Goal: Transaction & Acquisition: Subscribe to service/newsletter

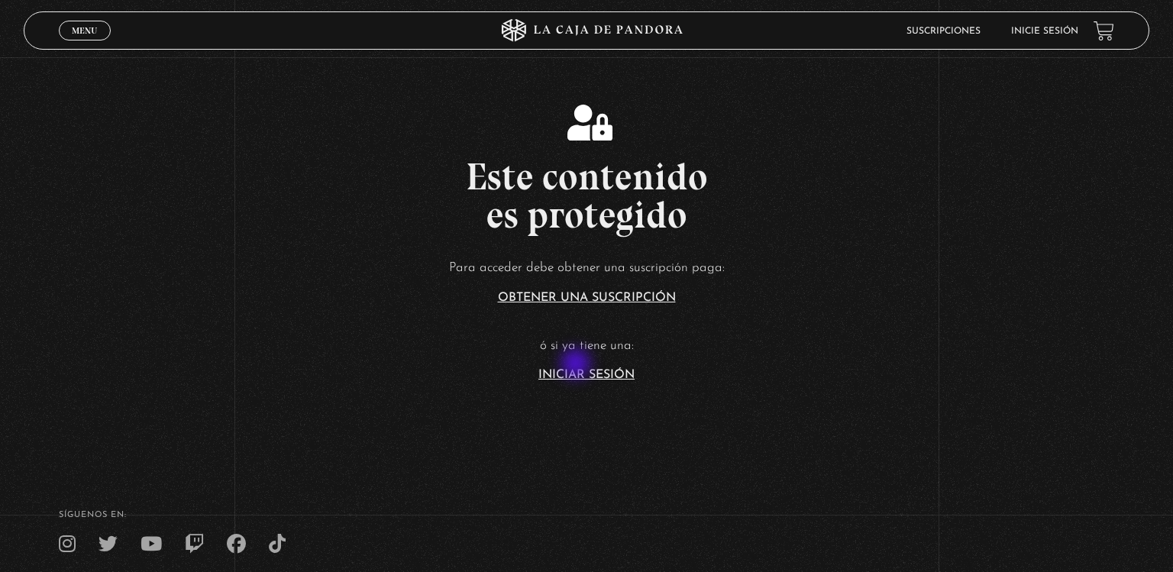
click at [577, 365] on article "Para acceder debe obtener una suscripción paga: Obtener una suscripción ó si ya…" at bounding box center [586, 319] width 1173 height 125
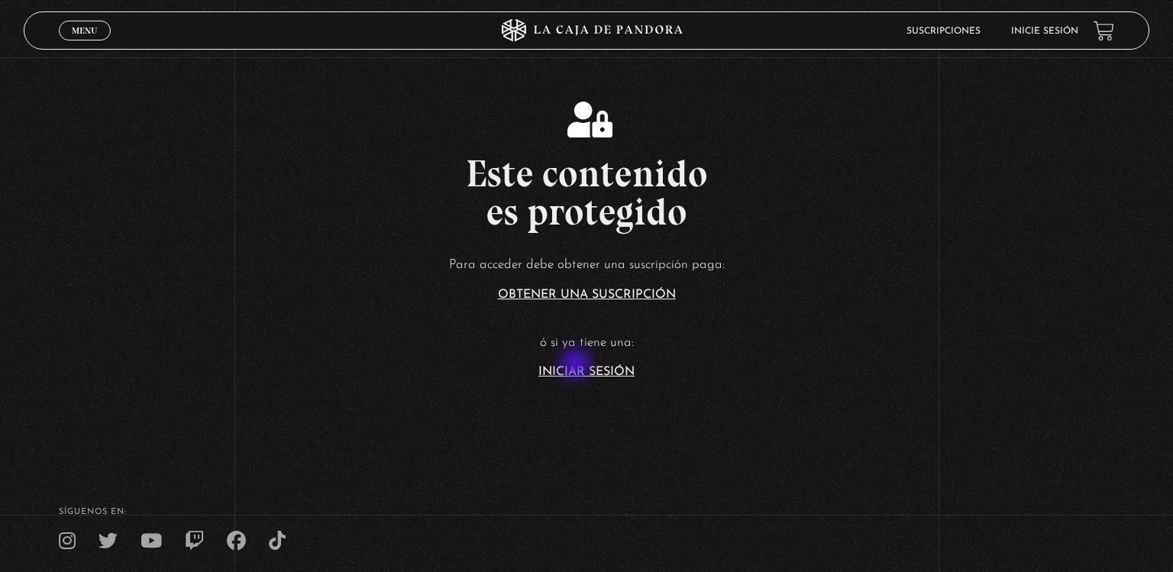
scroll to position [2, 0]
click at [577, 365] on article "Para acceder debe obtener una suscripción paga: Obtener una suscripción ó si ya…" at bounding box center [586, 317] width 1173 height 125
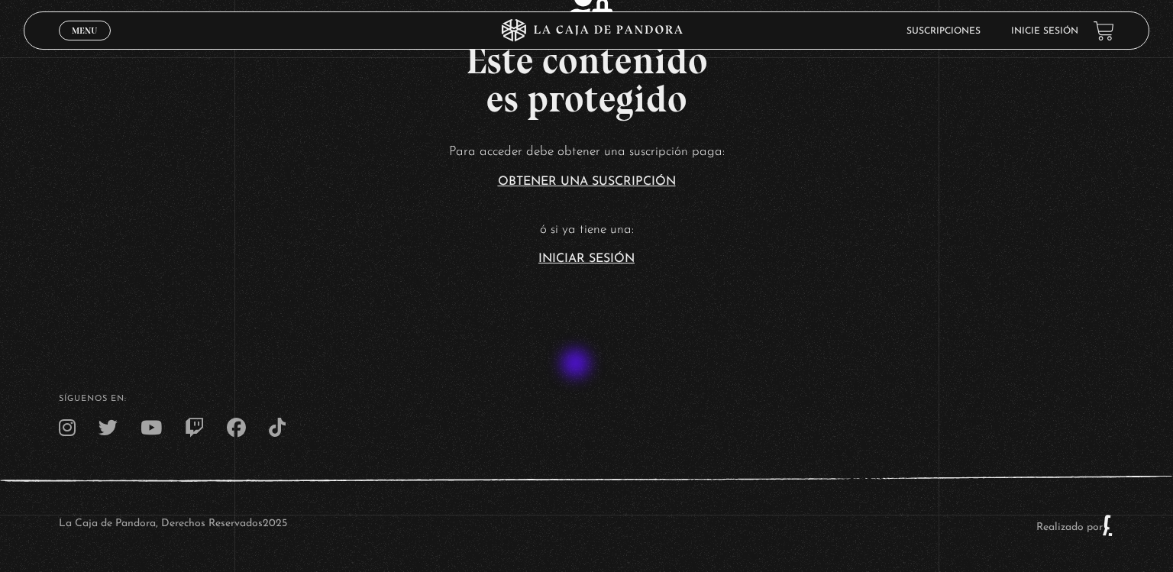
scroll to position [119, 0]
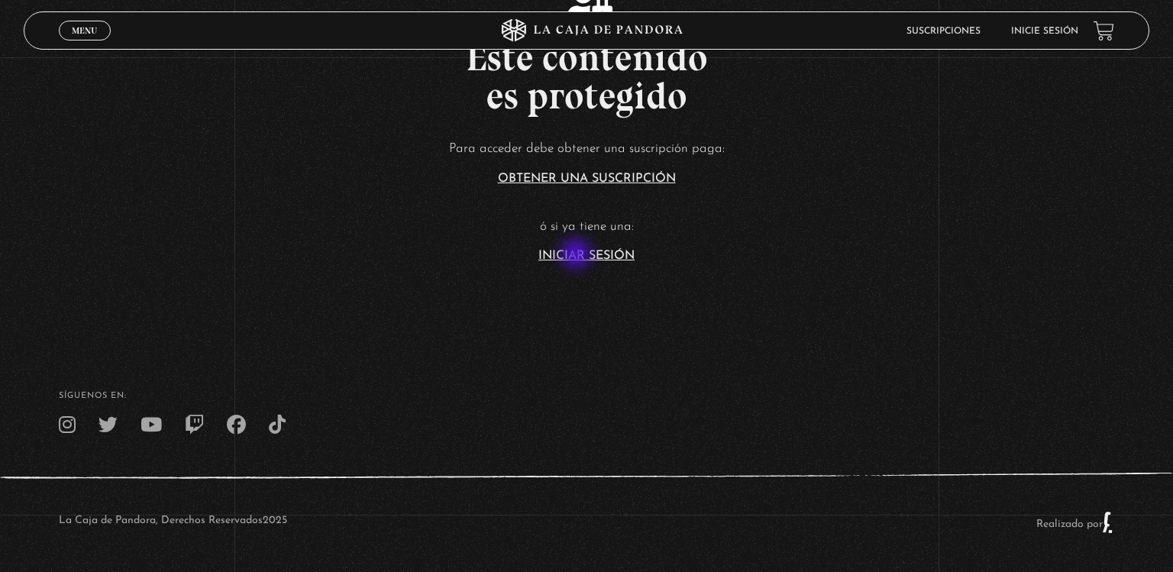
click at [577, 255] on link "Iniciar Sesión" at bounding box center [587, 256] width 96 height 12
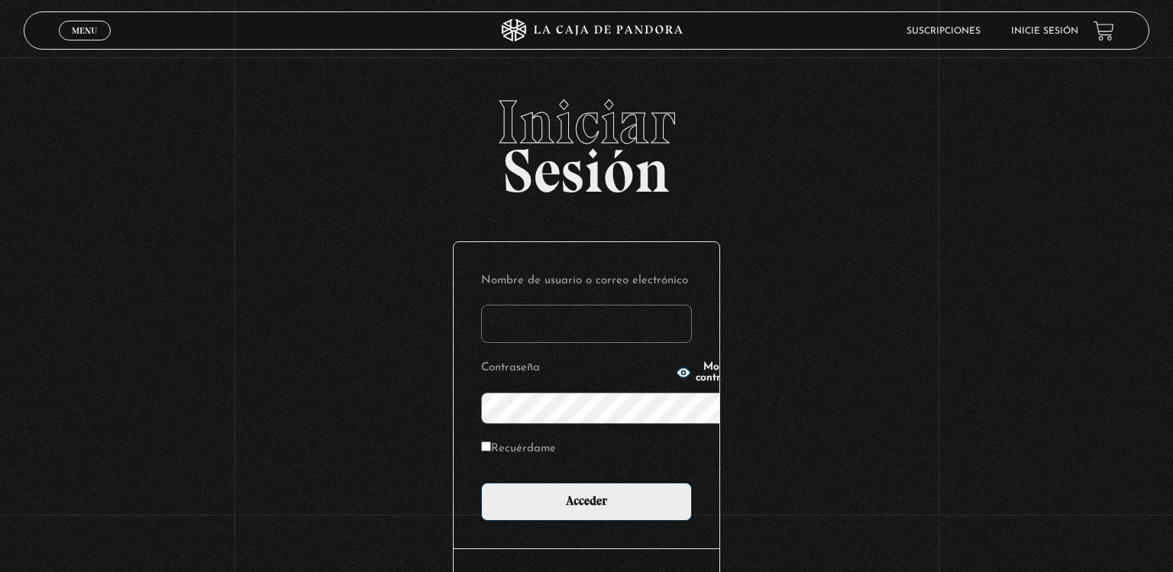
click at [577, 305] on input "Nombre de usuario o correo electrónico" at bounding box center [586, 324] width 211 height 38
type input "loren.mc@outlook.com"
click at [676, 381] on button "Mostrar contraseña" at bounding box center [712, 372] width 73 height 21
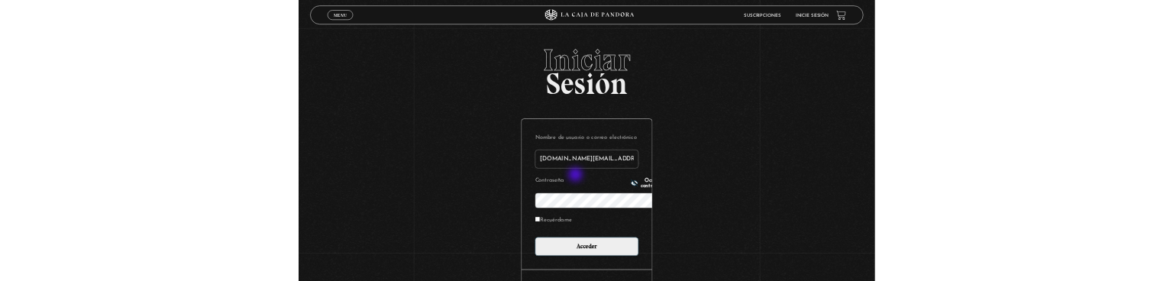
scroll to position [161, 0]
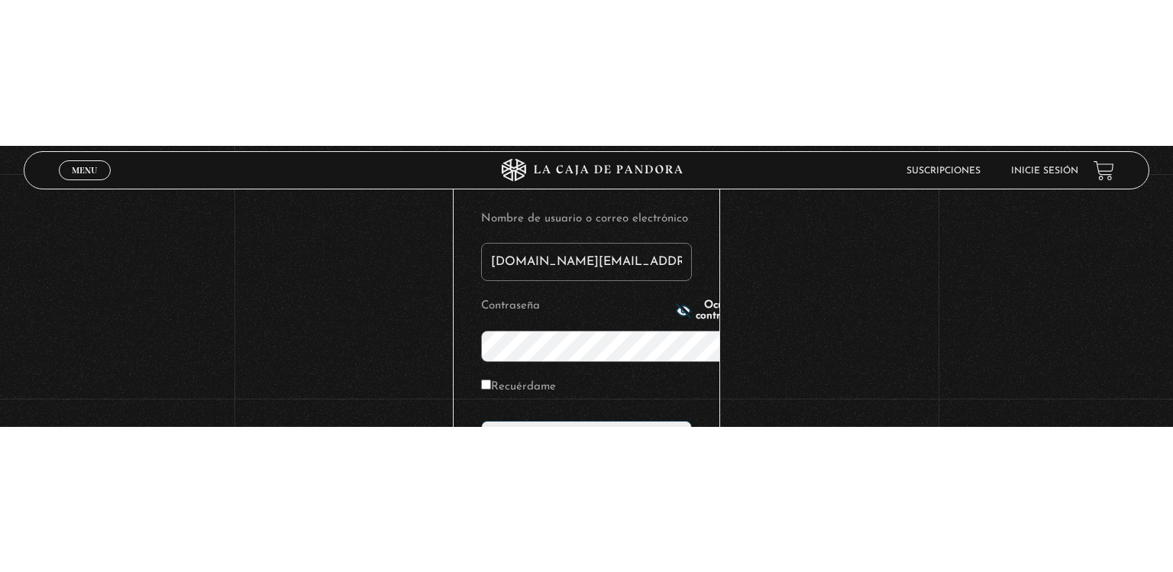
scroll to position [0, 0]
